Goal: Navigation & Orientation: Find specific page/section

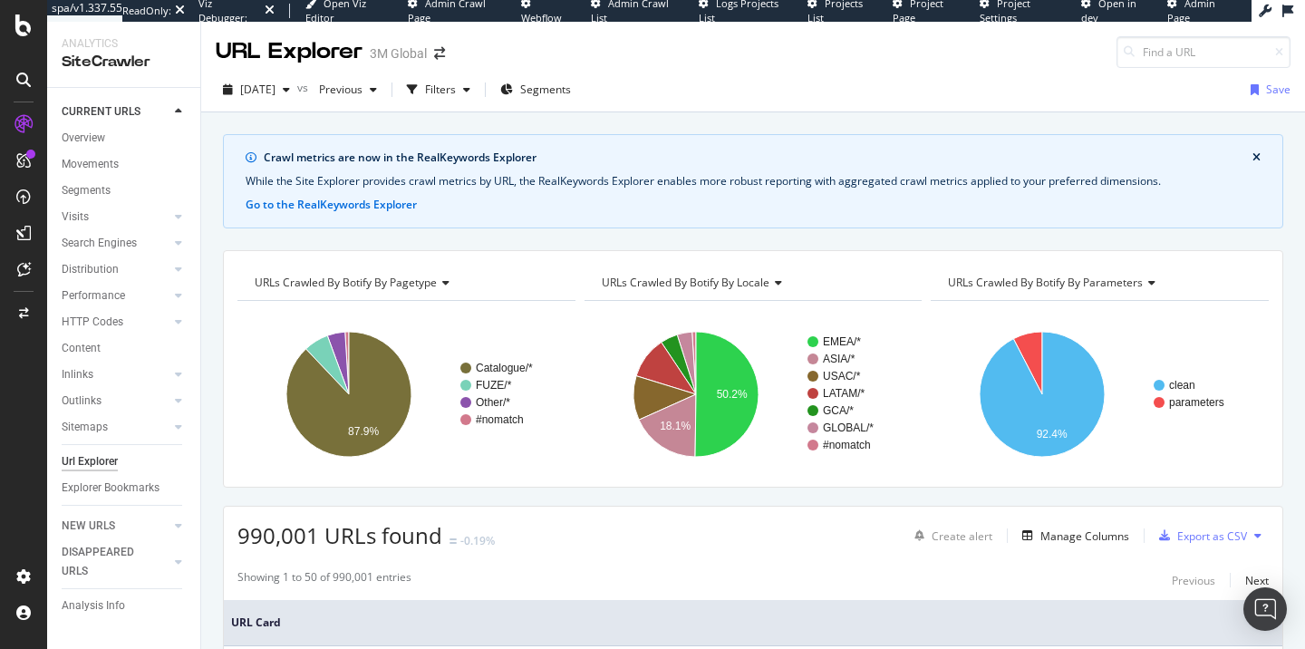
scroll to position [169, 0]
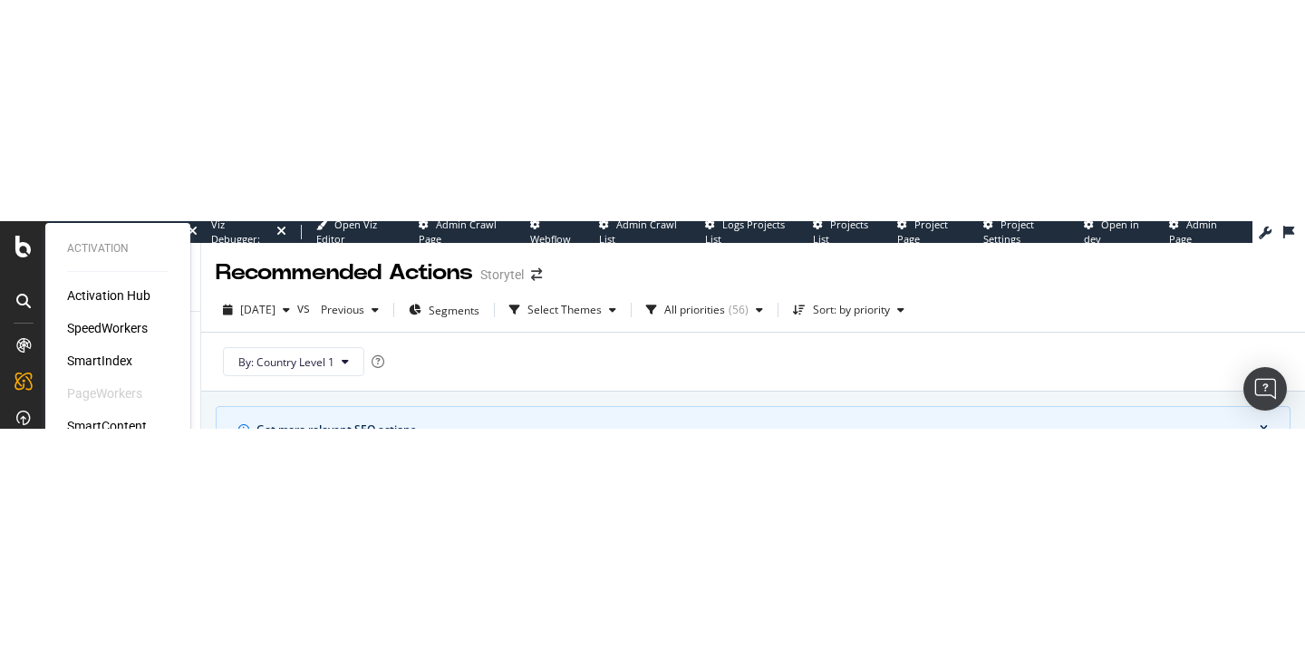
scroll to position [66, 0]
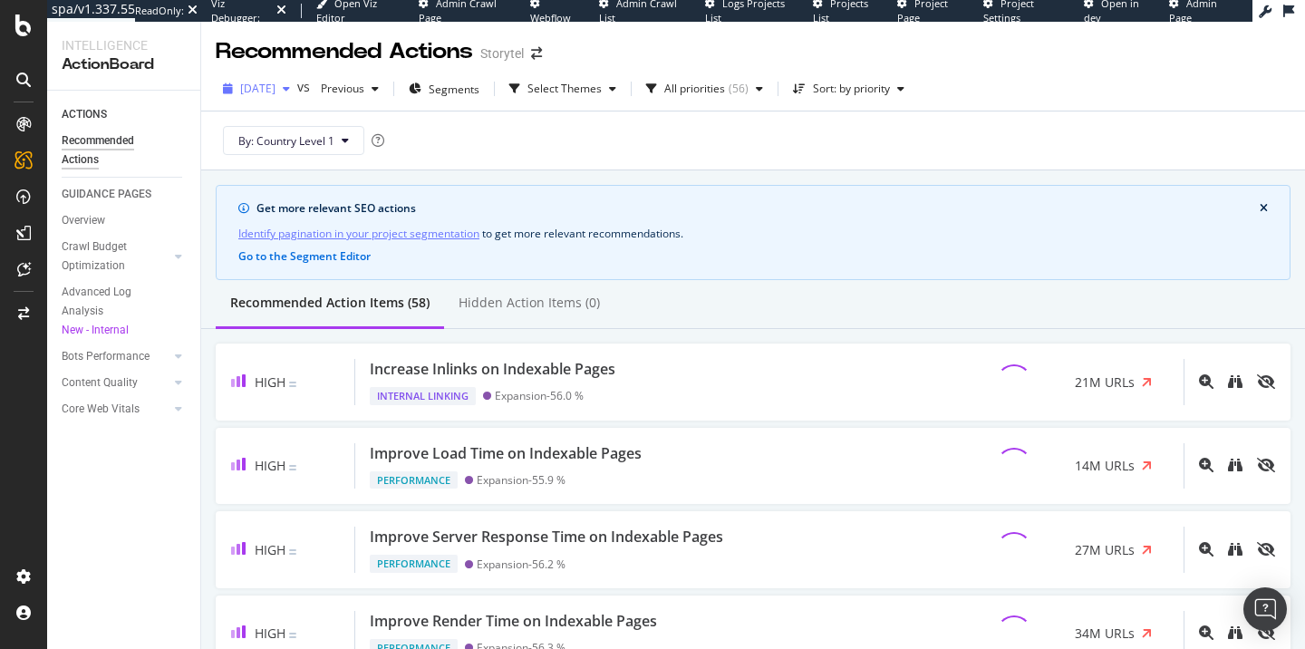
click at [297, 82] on div "2025 Sep. 11th" at bounding box center [257, 88] width 82 height 27
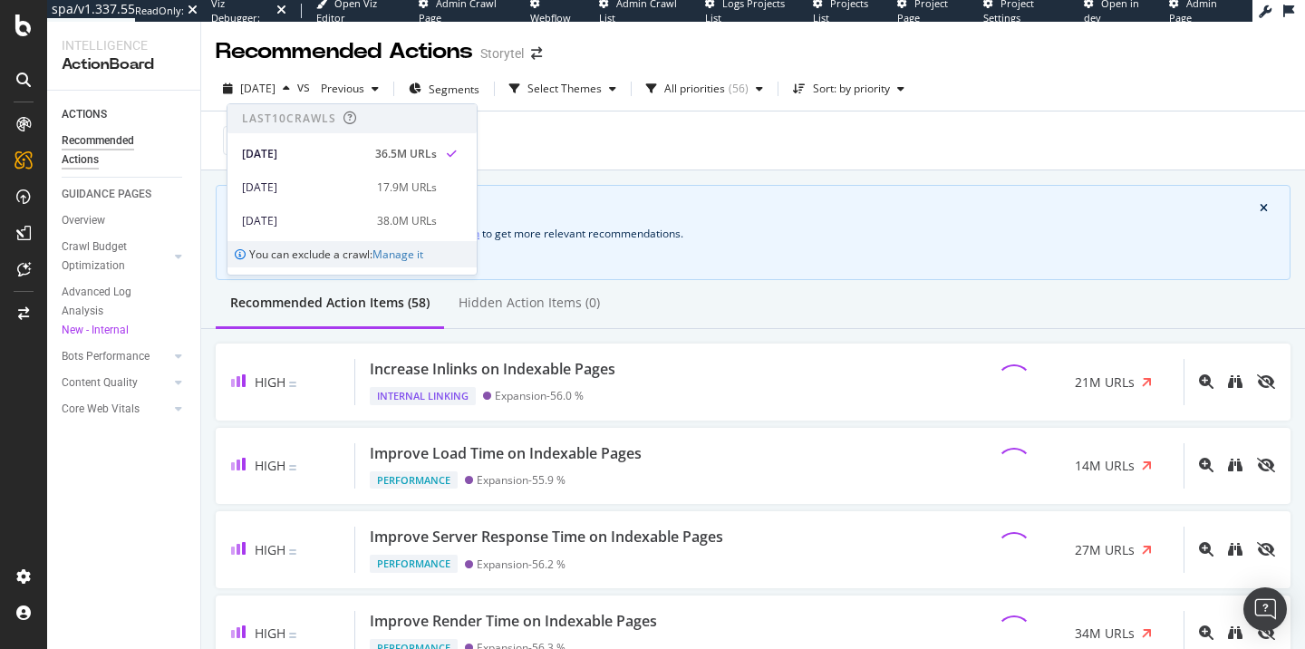
click at [682, 226] on div "Identify pagination in your project segmentation to get more relevant recommend…" at bounding box center [752, 233] width 1029 height 19
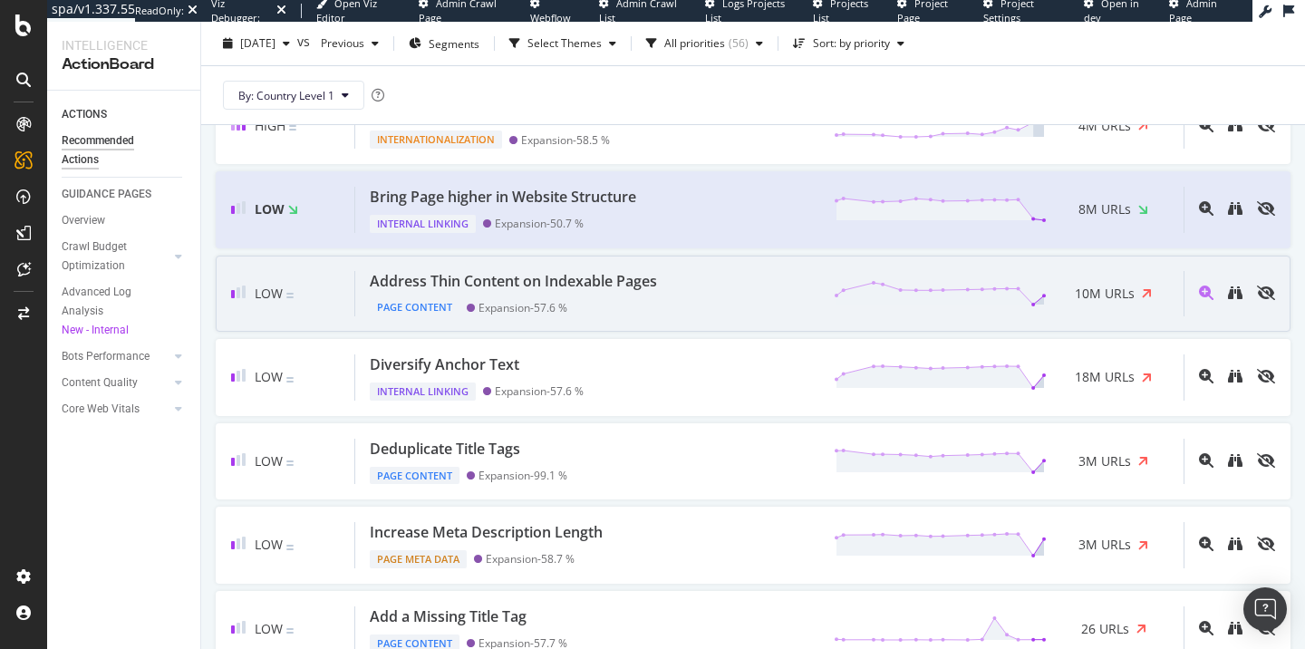
scroll to position [624, 0]
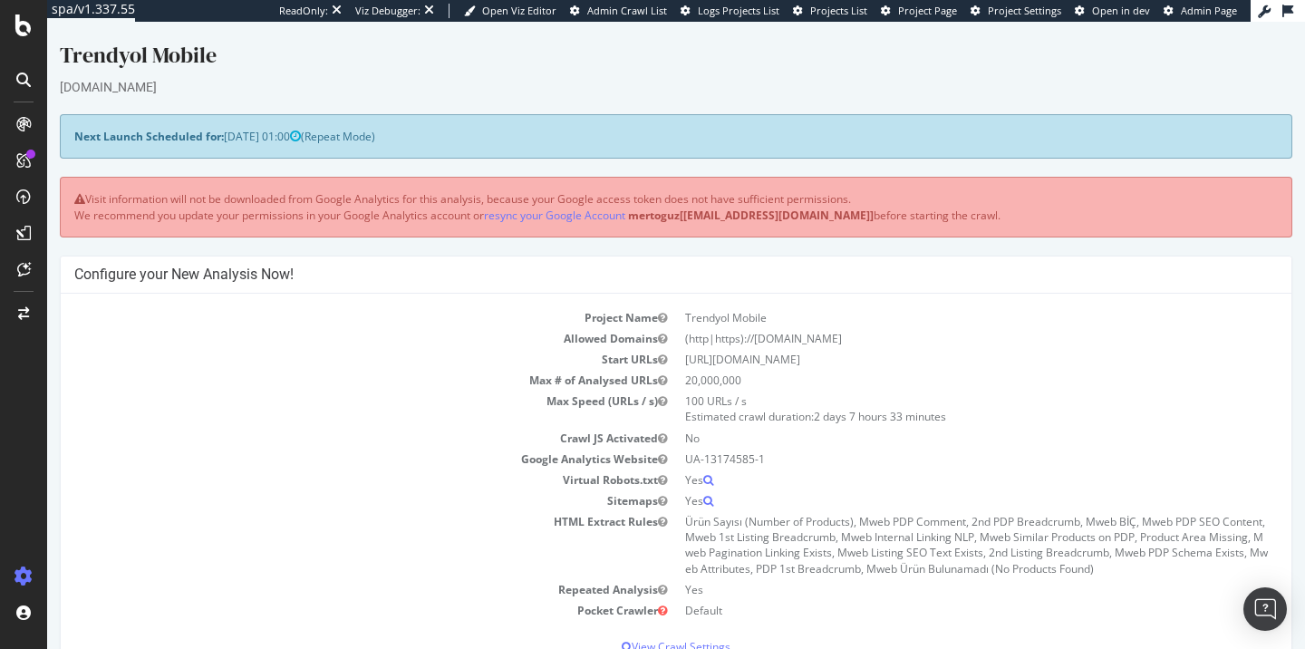
click at [1216, 16] on span "Admin Page" at bounding box center [1209, 11] width 56 height 14
click at [661, 6] on span "Admin Crawl List" at bounding box center [627, 11] width 80 height 14
click at [903, 9] on span "Project Page" at bounding box center [927, 11] width 59 height 14
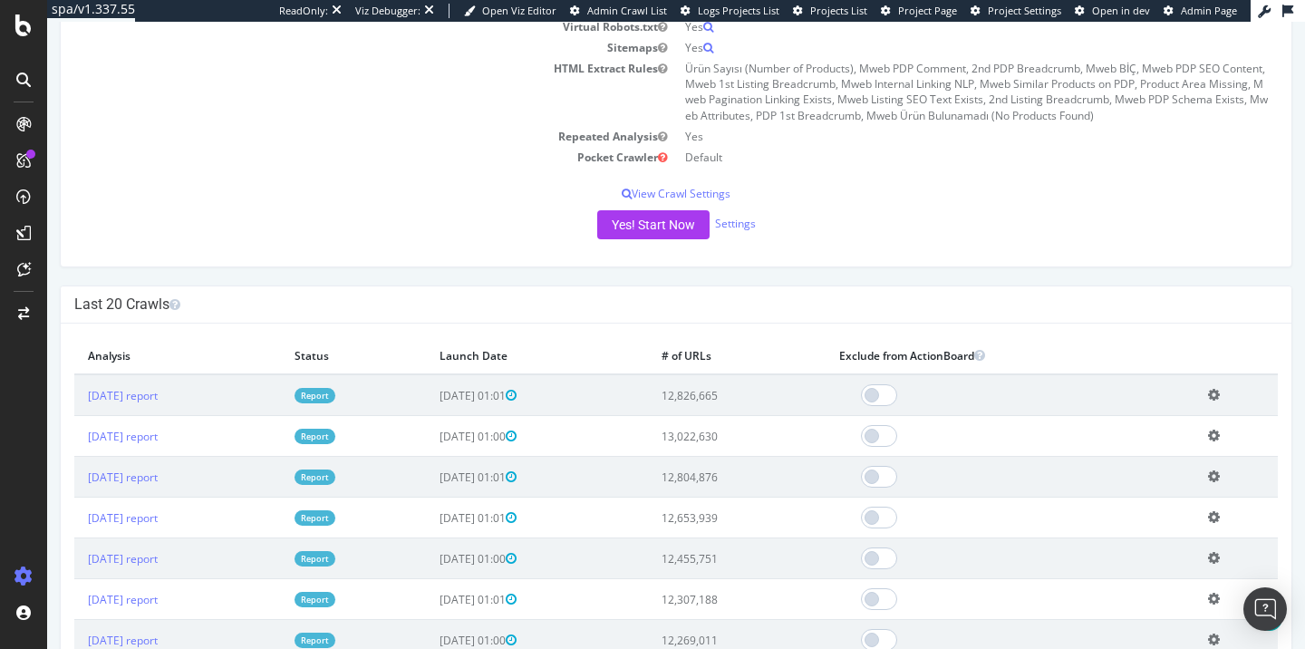
scroll to position [425, 0]
